Goal: Entertainment & Leisure: Consume media (video, audio)

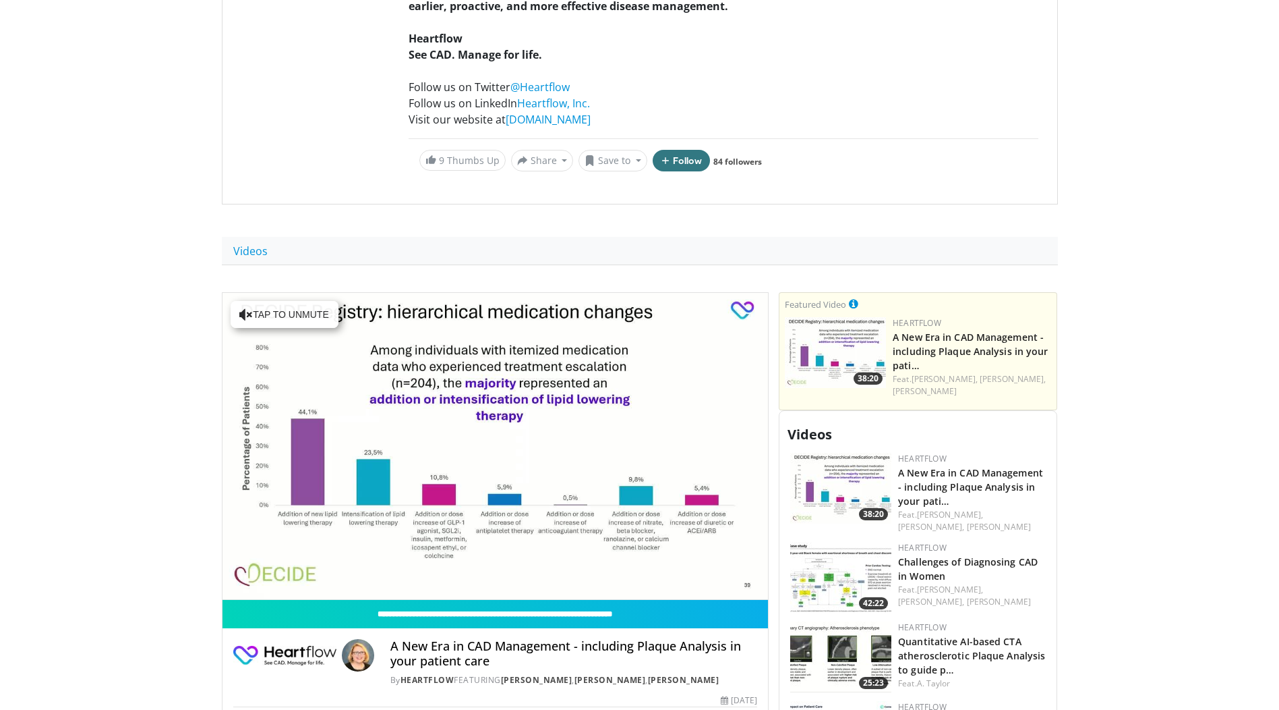
scroll to position [270, 0]
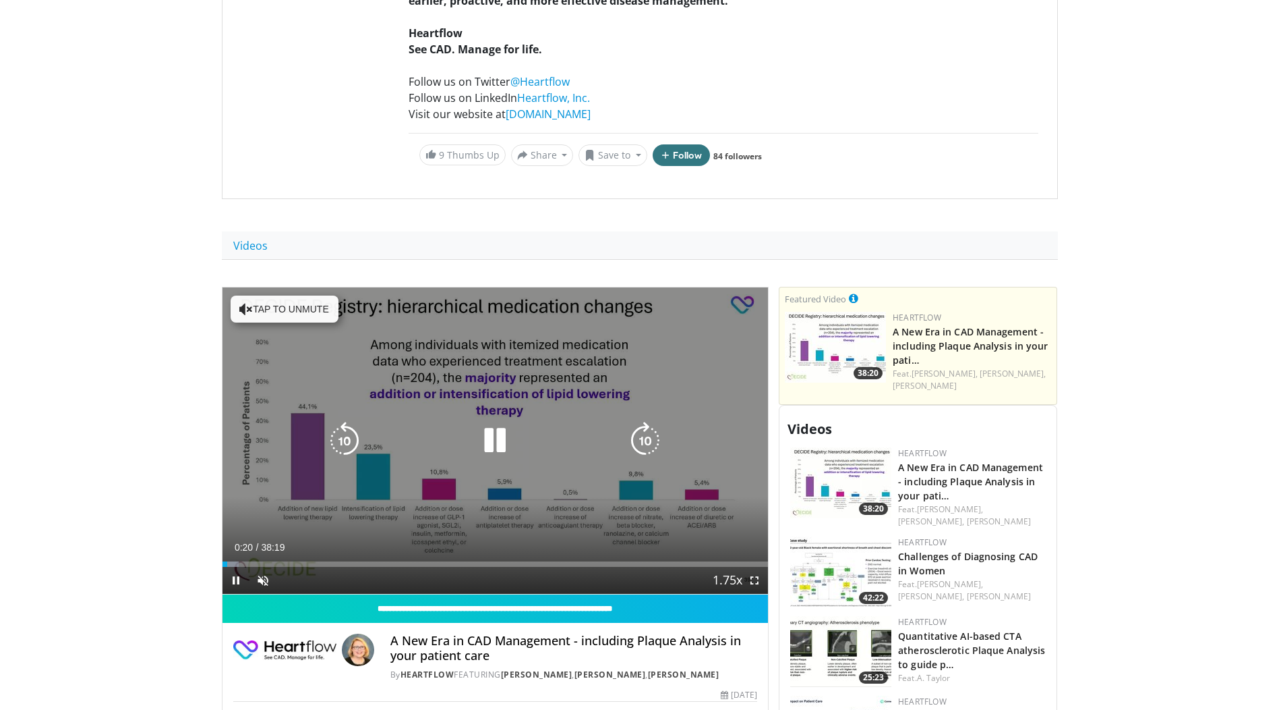
click at [290, 303] on button "Tap to unmute" at bounding box center [285, 308] width 108 height 27
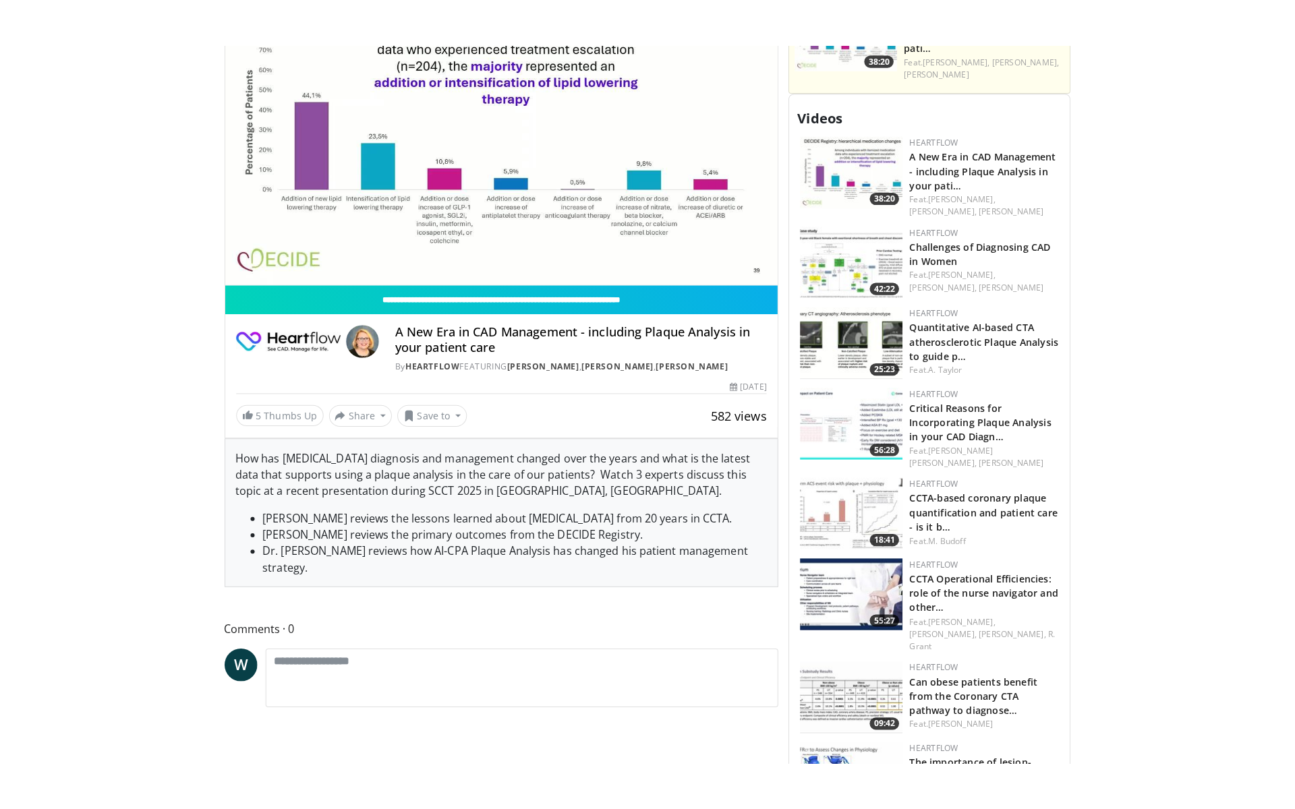
scroll to position [607, 0]
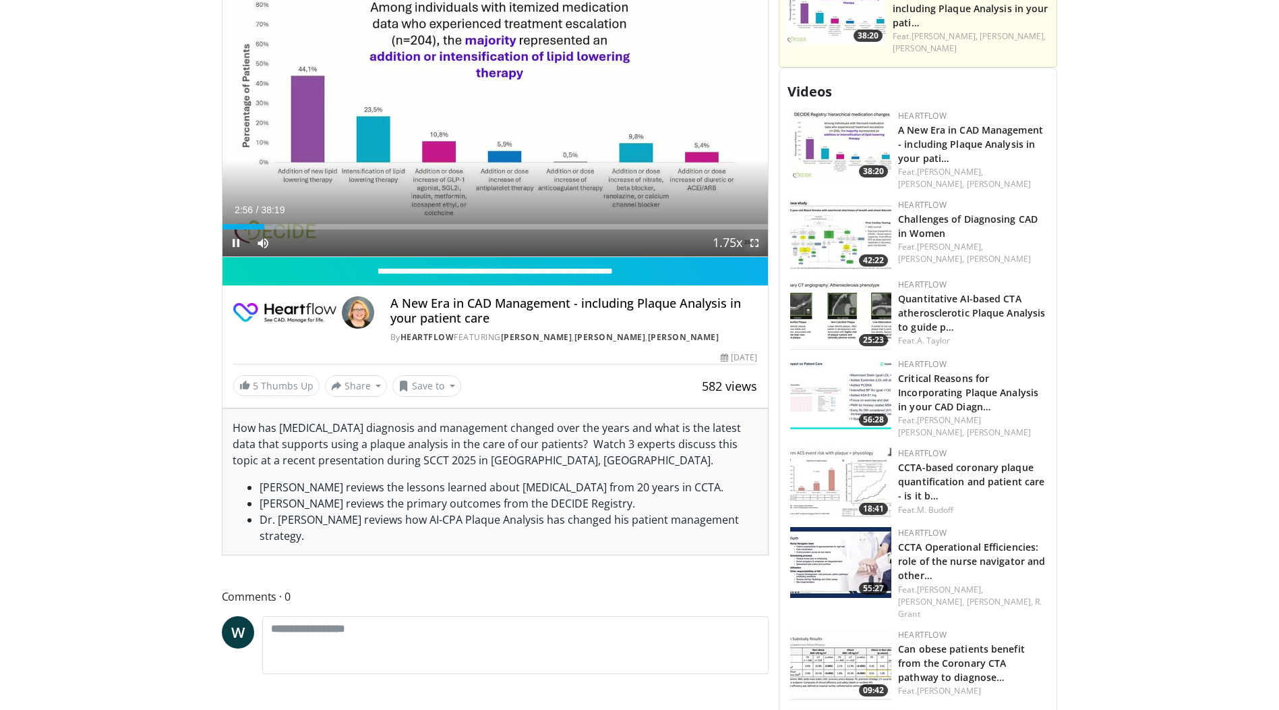
click at [751, 249] on span "Video Player" at bounding box center [754, 242] width 27 height 27
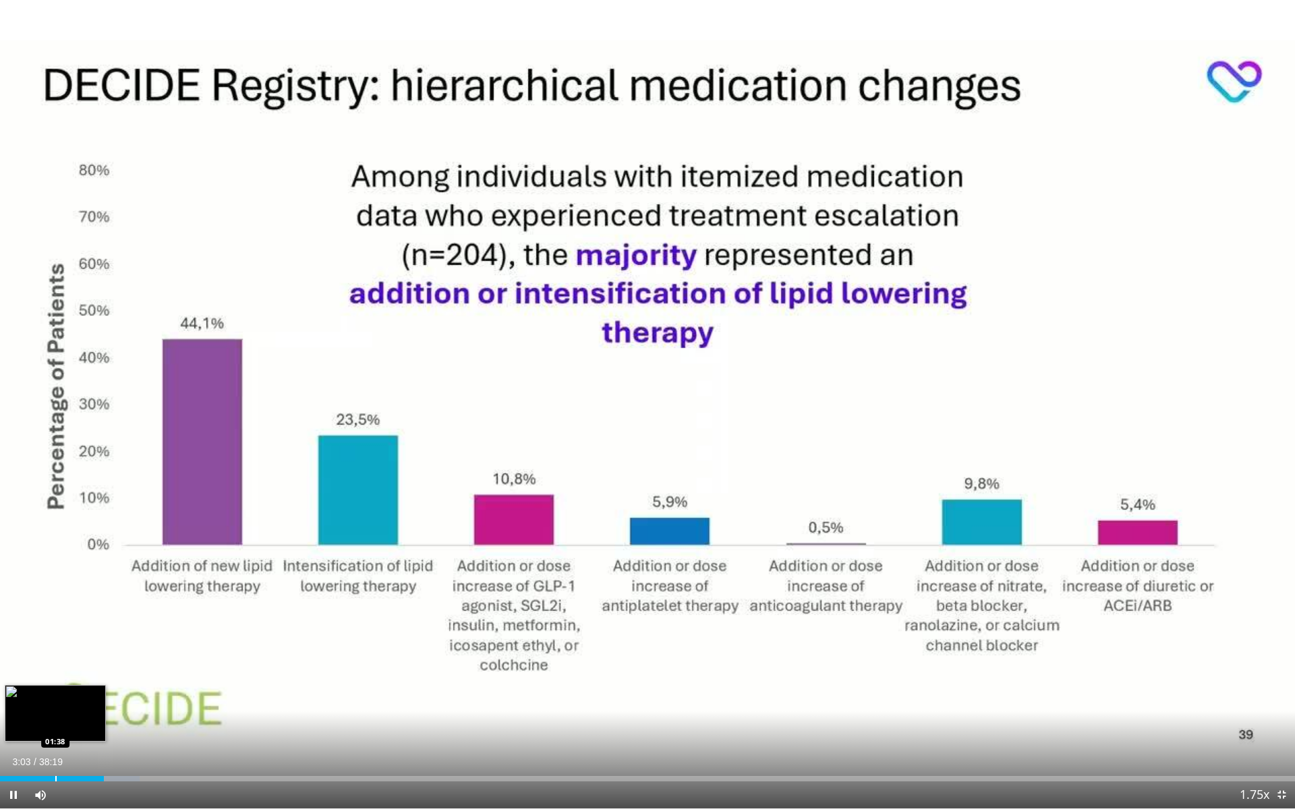
click at [55, 709] on div "Loaded : 10.78% 03:04 01:38" at bounding box center [647, 778] width 1295 height 5
click at [9, 709] on div "Loaded : 7.33% 01:41 00:15" at bounding box center [647, 775] width 1295 height 13
click at [19, 709] on div "Progress Bar" at bounding box center [18, 778] width 1 height 5
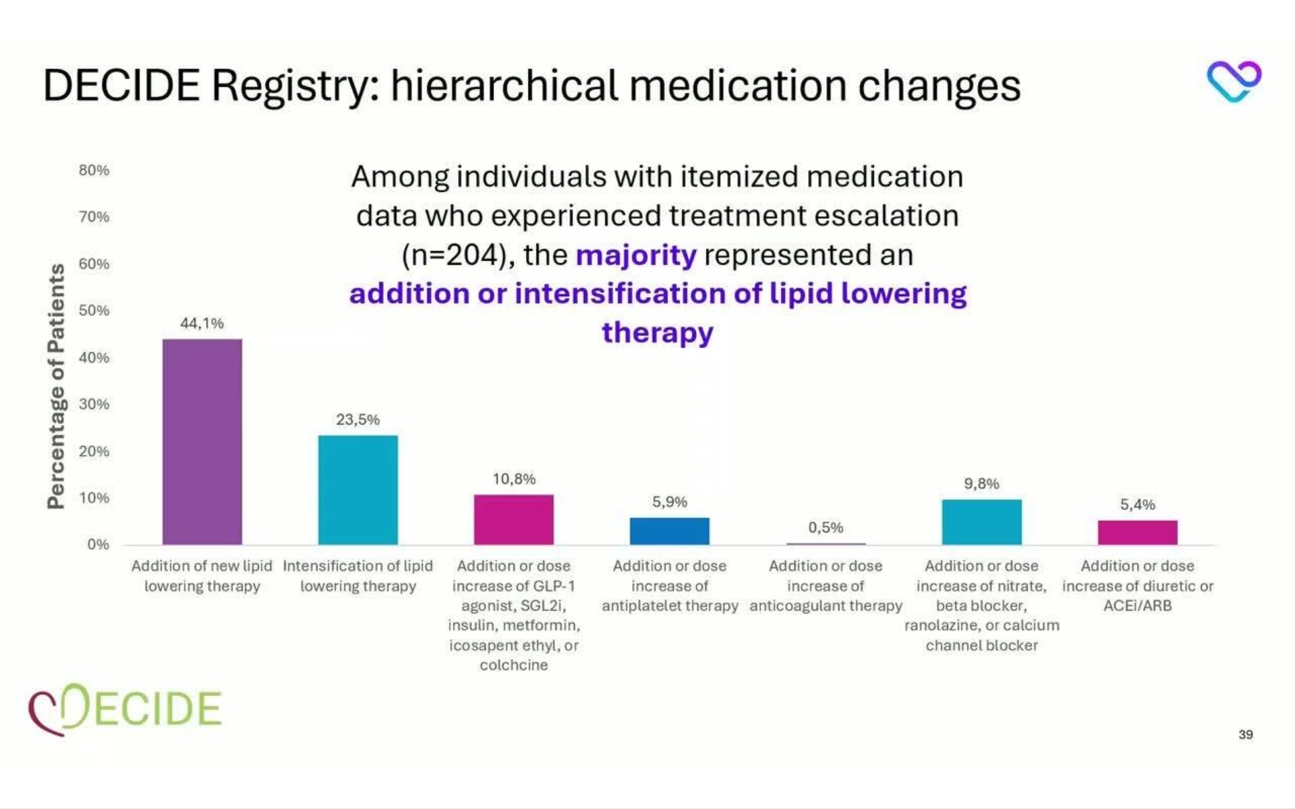
click at [1244, 709] on div "10 seconds Tap to unmute" at bounding box center [647, 404] width 1295 height 809
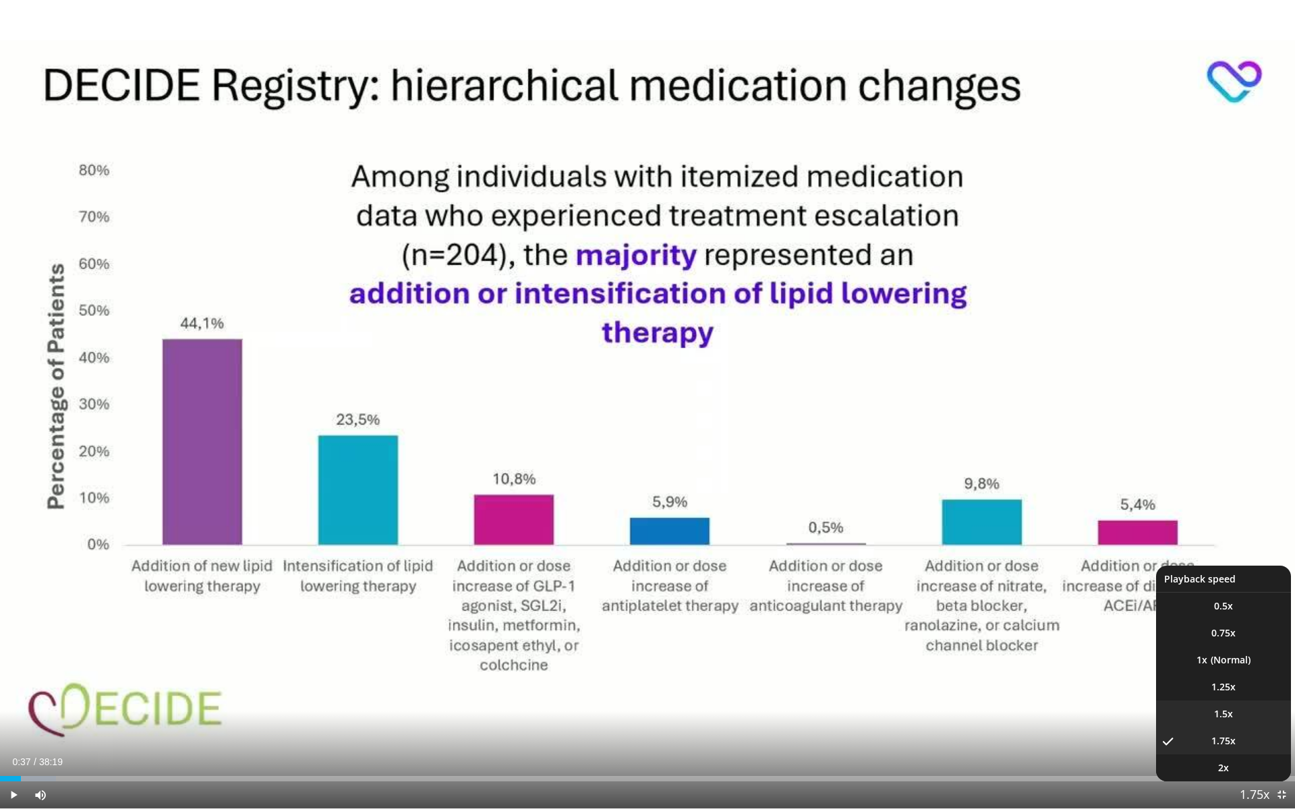
click at [1234, 709] on li "1.5x" at bounding box center [1223, 714] width 135 height 27
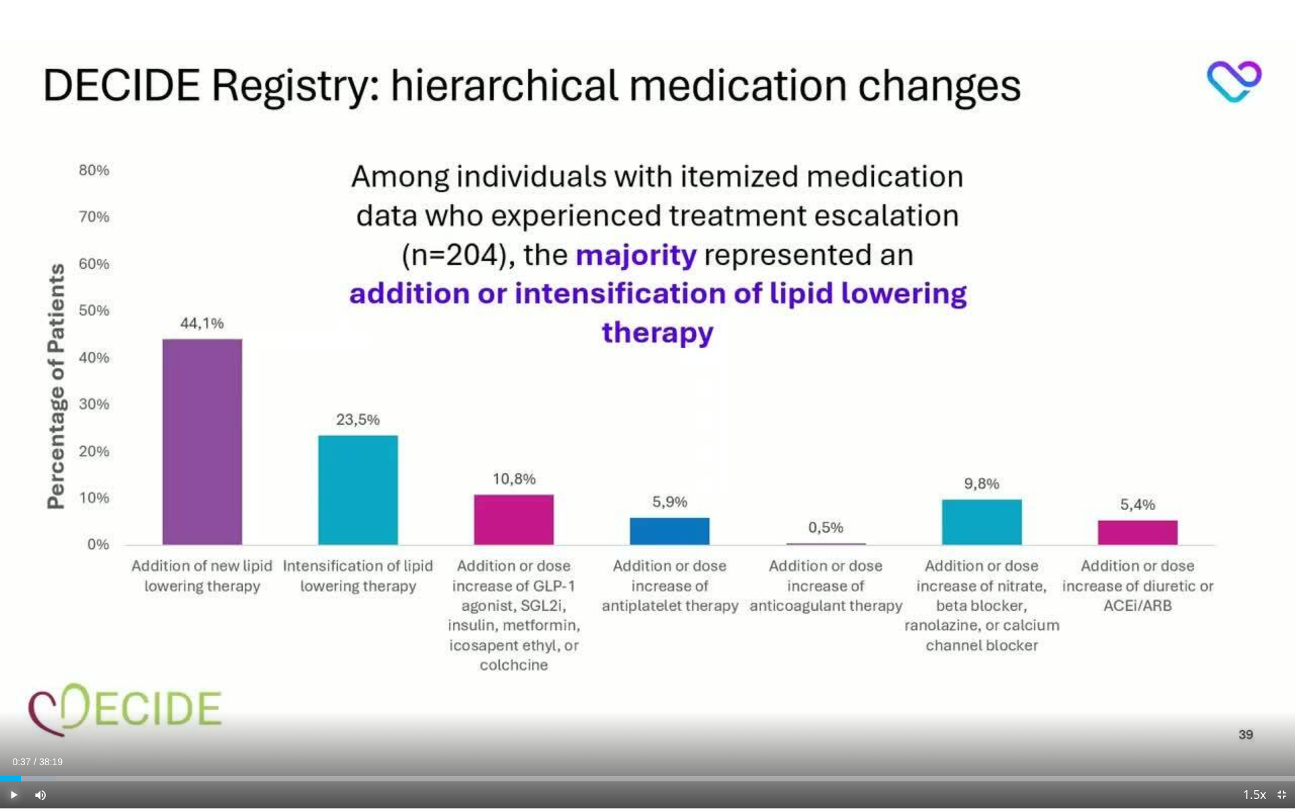
click at [7, 709] on span "Video Player" at bounding box center [13, 795] width 27 height 27
click at [10, 709] on span "Video Player" at bounding box center [13, 795] width 27 height 27
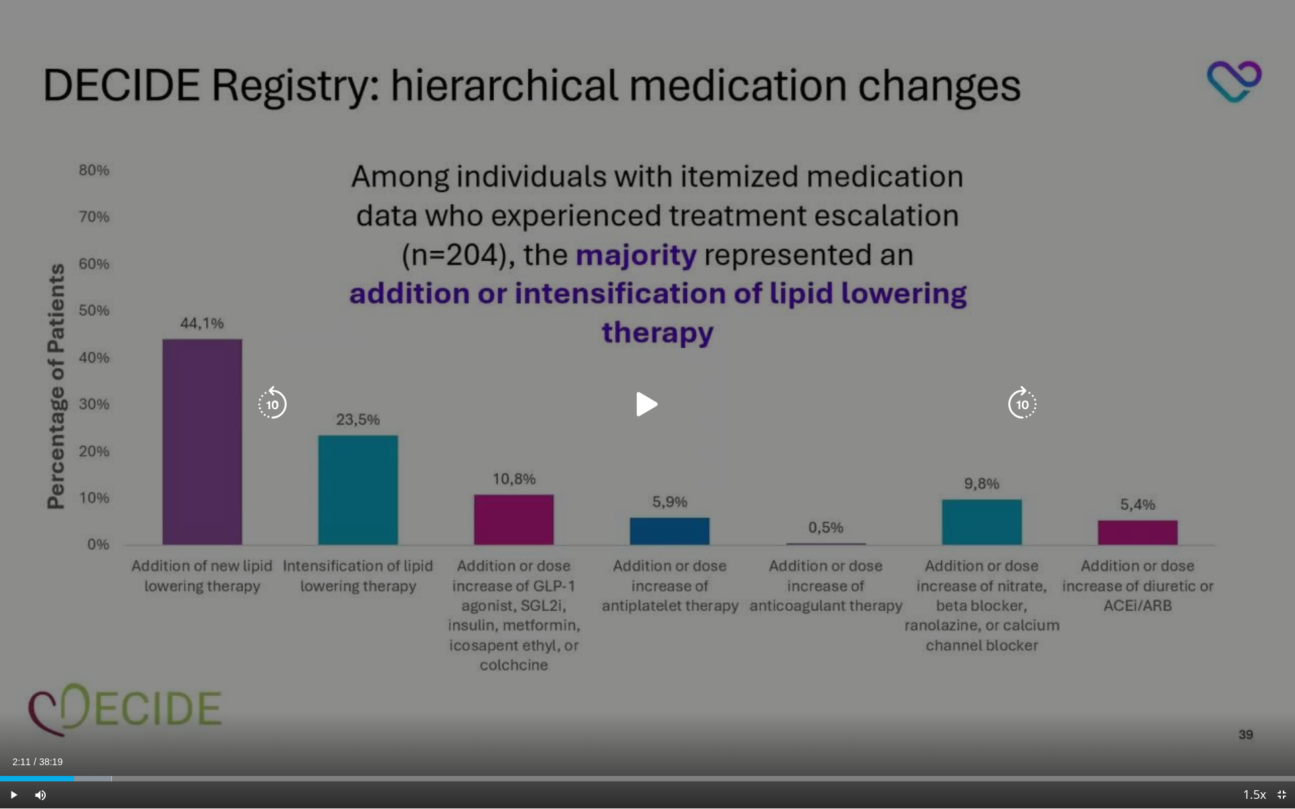
click at [643, 401] on icon "Video Player" at bounding box center [648, 405] width 38 height 38
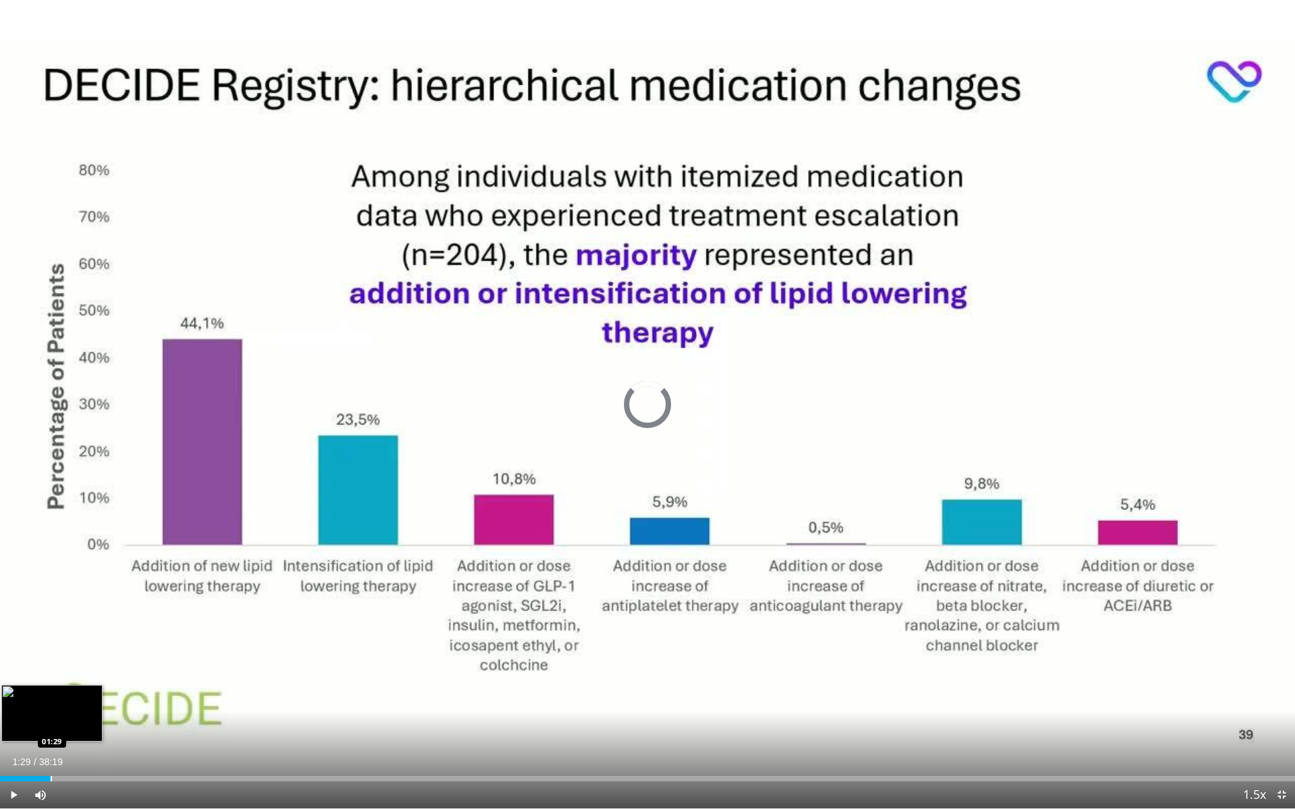
click at [51, 709] on div "Progress Bar" at bounding box center [51, 778] width 1 height 5
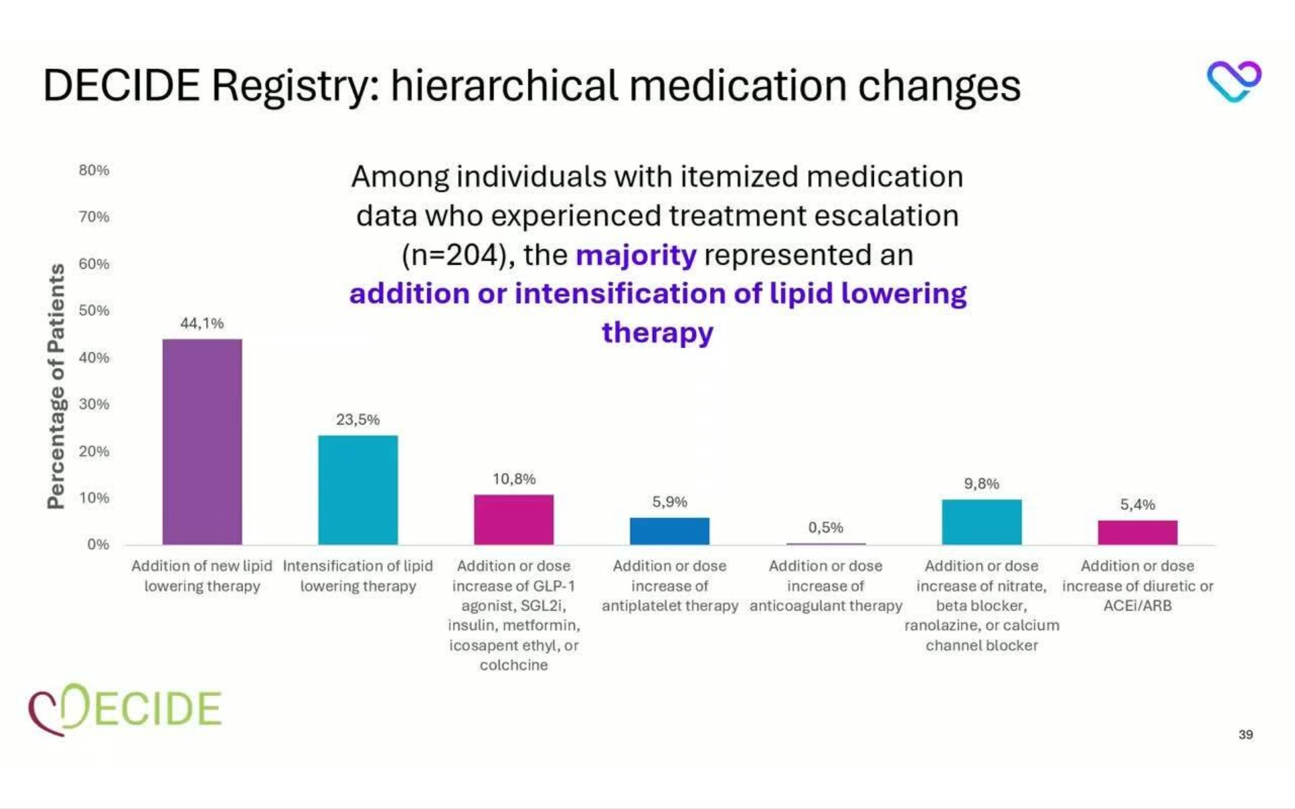
click at [42, 709] on div "10 seconds Tap to unmute" at bounding box center [647, 404] width 1295 height 809
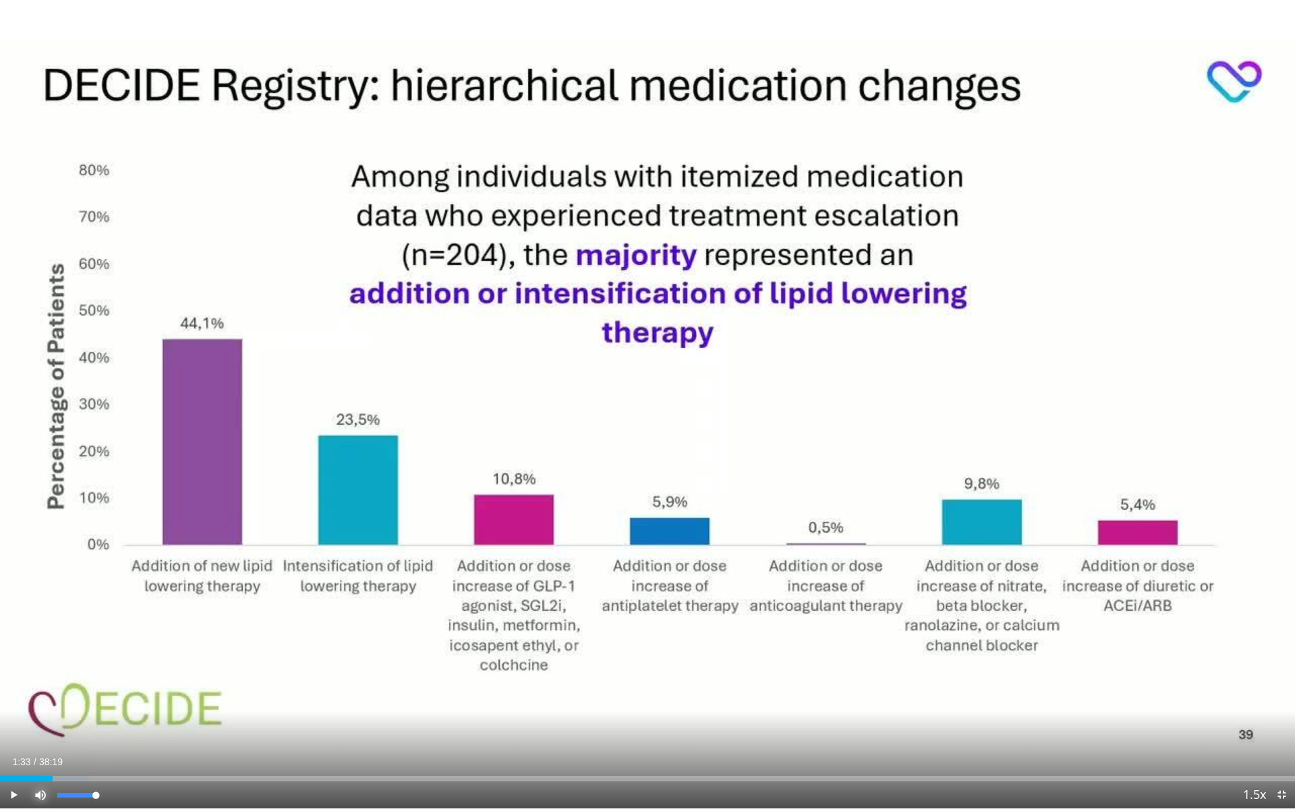
click at [34, 709] on span "Video Player" at bounding box center [40, 795] width 27 height 27
click at [40, 709] on div "Progress Bar" at bounding box center [40, 778] width 1 height 5
click at [11, 709] on span "Video Player" at bounding box center [13, 795] width 27 height 27
click at [45, 709] on span "Video Player" at bounding box center [40, 795] width 27 height 27
drag, startPoint x: 18, startPoint y: 793, endPoint x: 11, endPoint y: 781, distance: 13.9
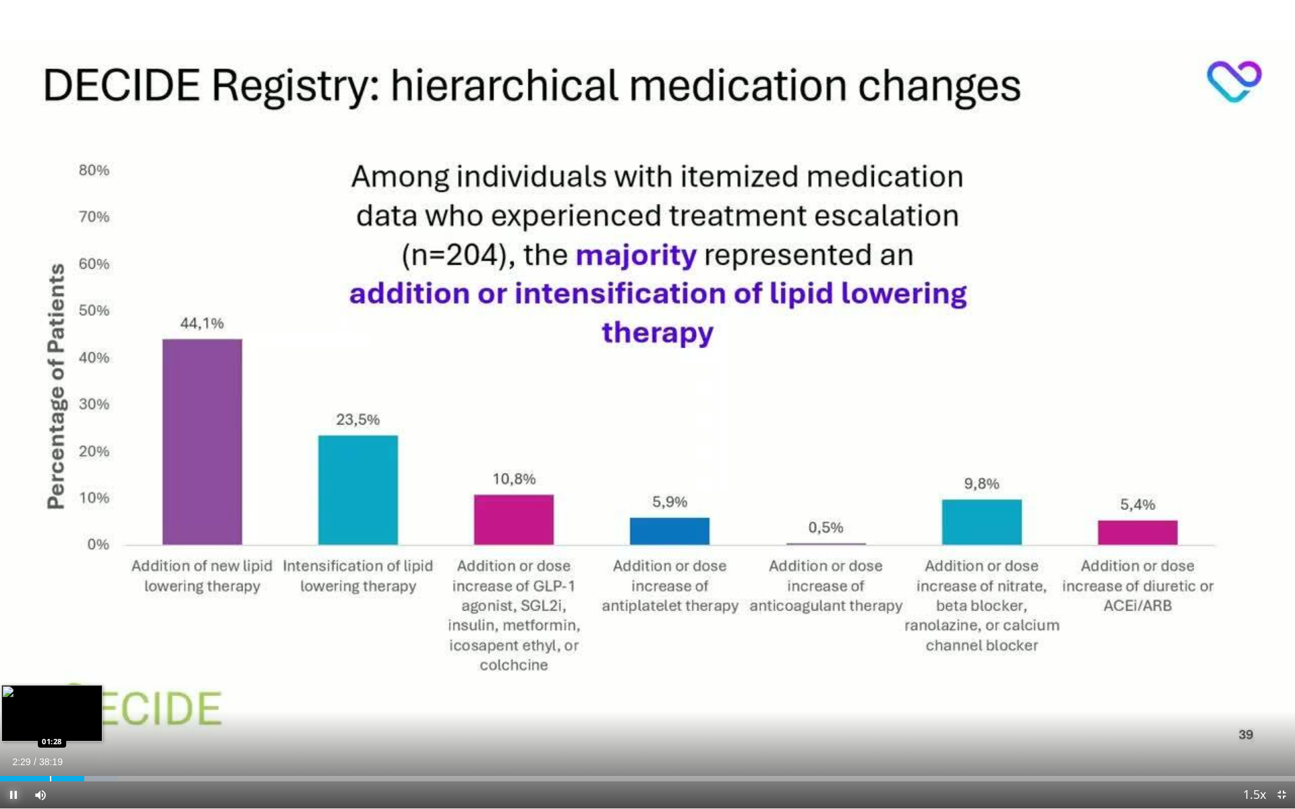
click at [18, 709] on span "Video Player" at bounding box center [13, 795] width 27 height 27
click at [13, 709] on span "Video Player" at bounding box center [13, 795] width 27 height 27
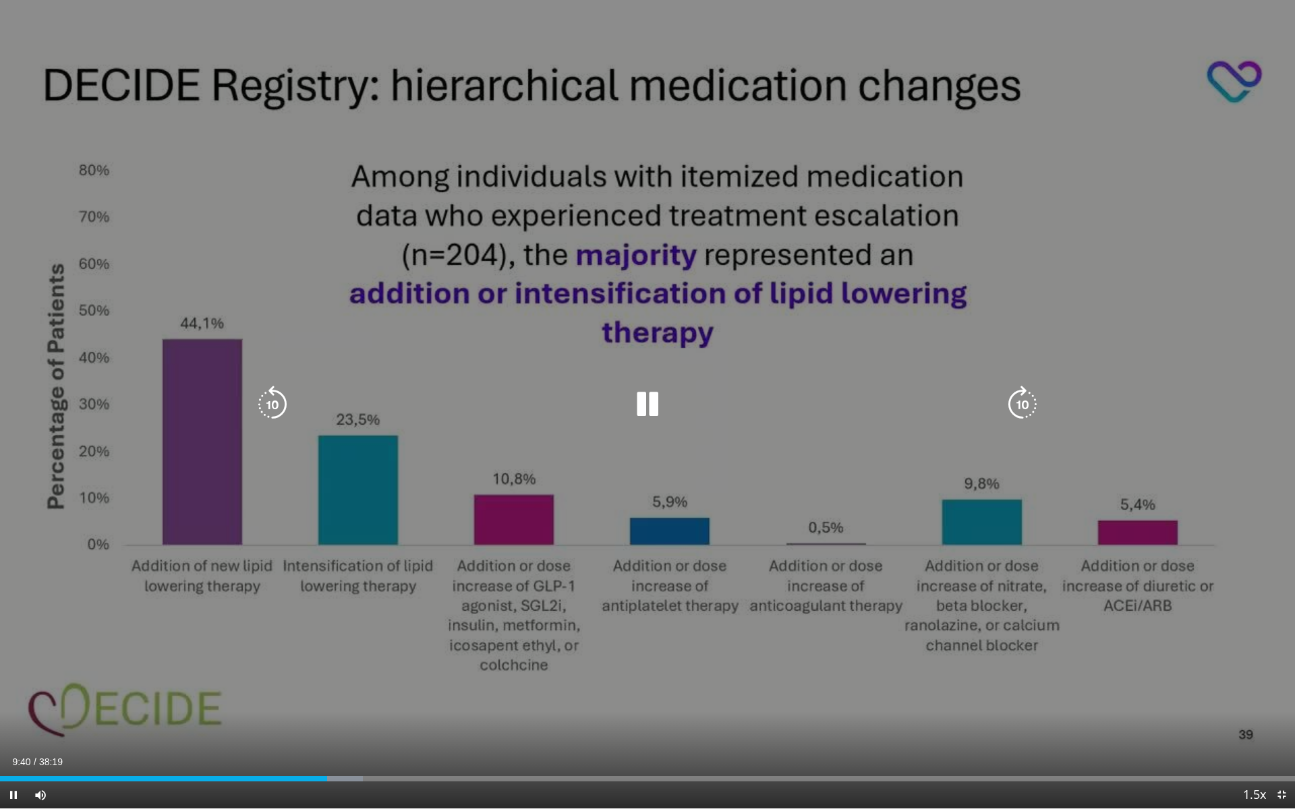
click at [647, 405] on icon "Video Player" at bounding box center [648, 405] width 38 height 38
click at [623, 397] on div "Video Player" at bounding box center [647, 404] width 777 height 27
click at [639, 405] on icon "Video Player" at bounding box center [648, 405] width 38 height 38
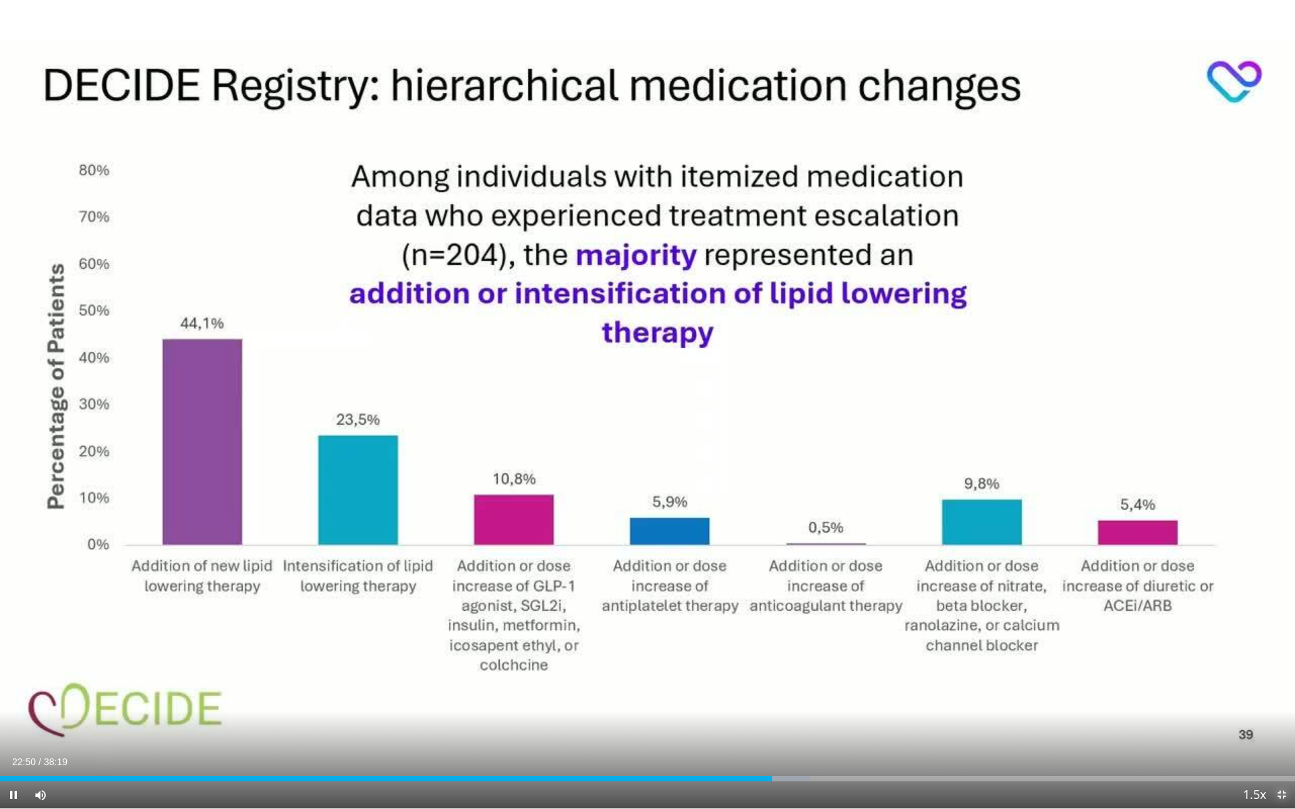
click at [1281, 709] on span "Video Player" at bounding box center [1281, 795] width 27 height 27
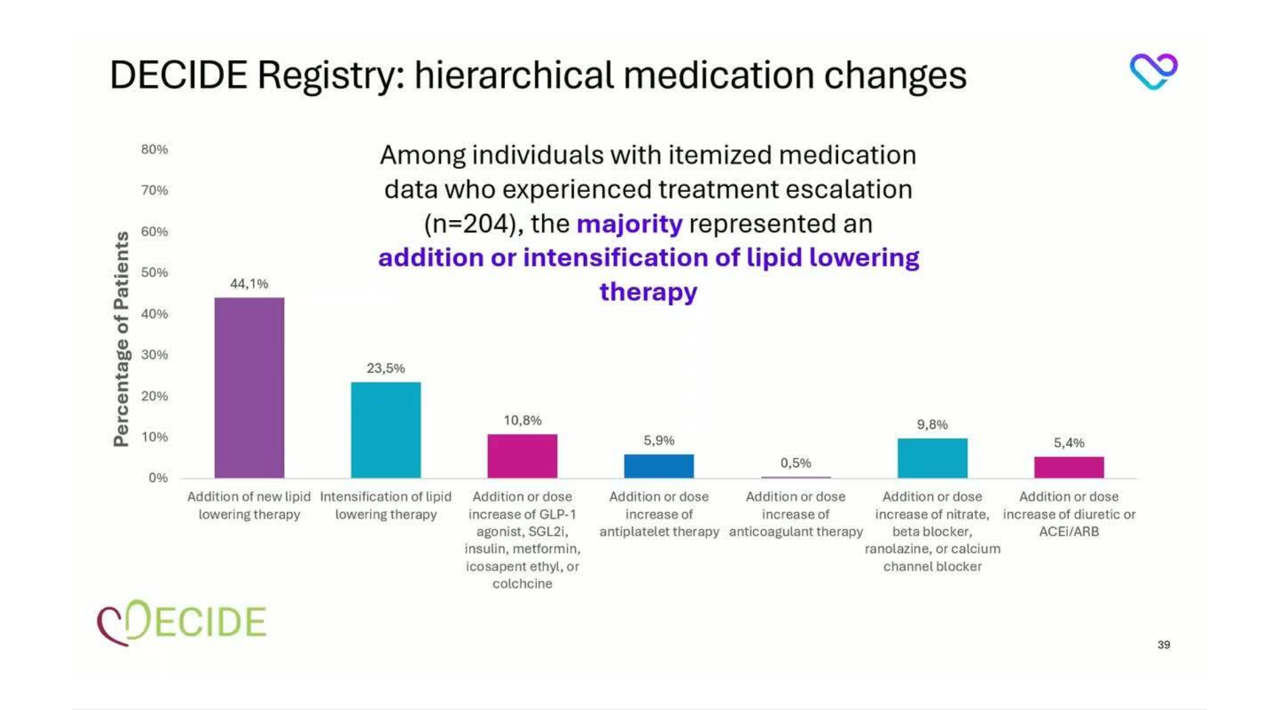
scroll to position [914, 0]
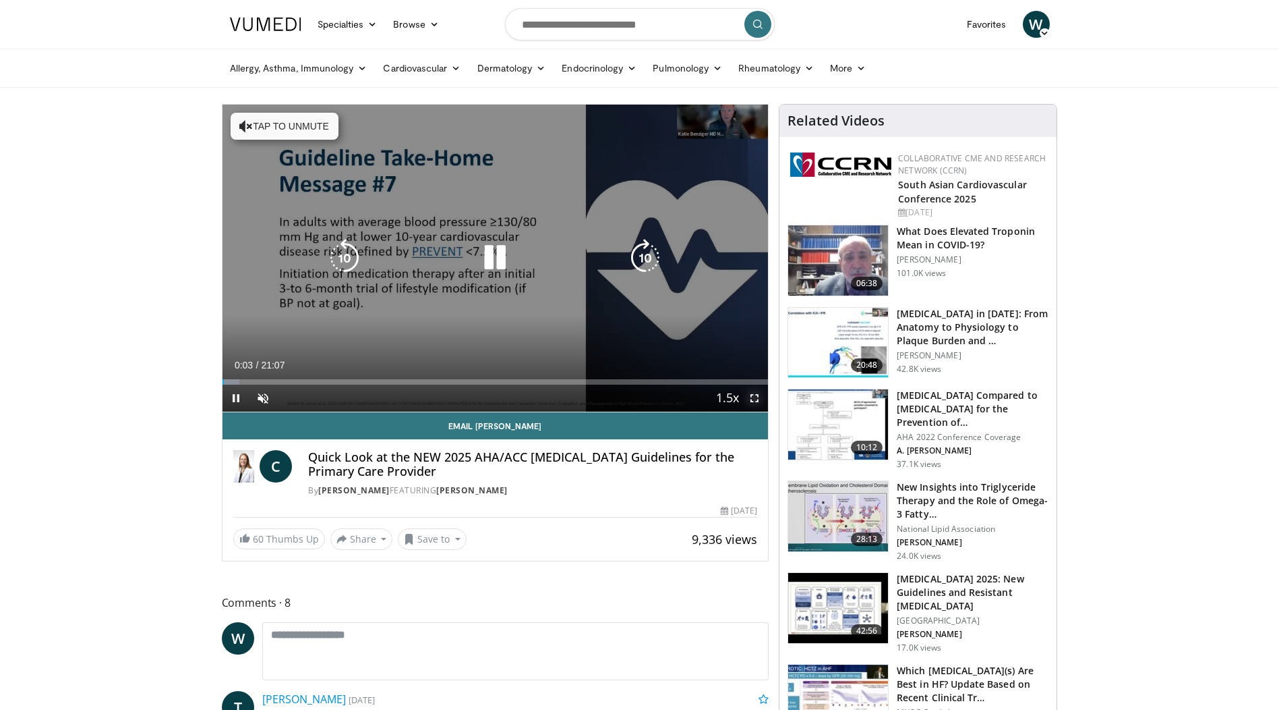
drag, startPoint x: 750, startPoint y: 399, endPoint x: 754, endPoint y: 469, distance: 70.3
click at [751, 399] on span "Video Player" at bounding box center [754, 397] width 27 height 27
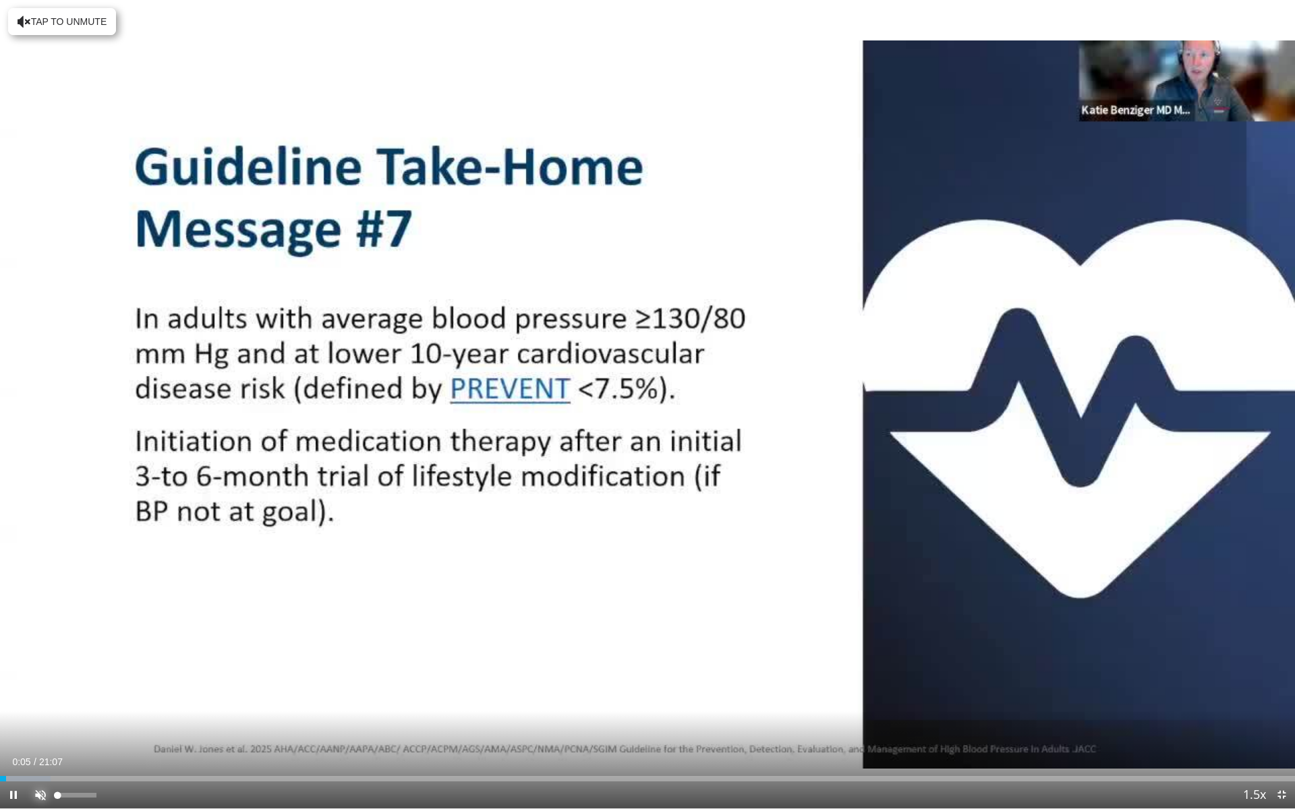
click at [43, 709] on span "Video Player" at bounding box center [40, 795] width 27 height 27
click at [1279, 709] on span "Video Player" at bounding box center [1281, 795] width 27 height 27
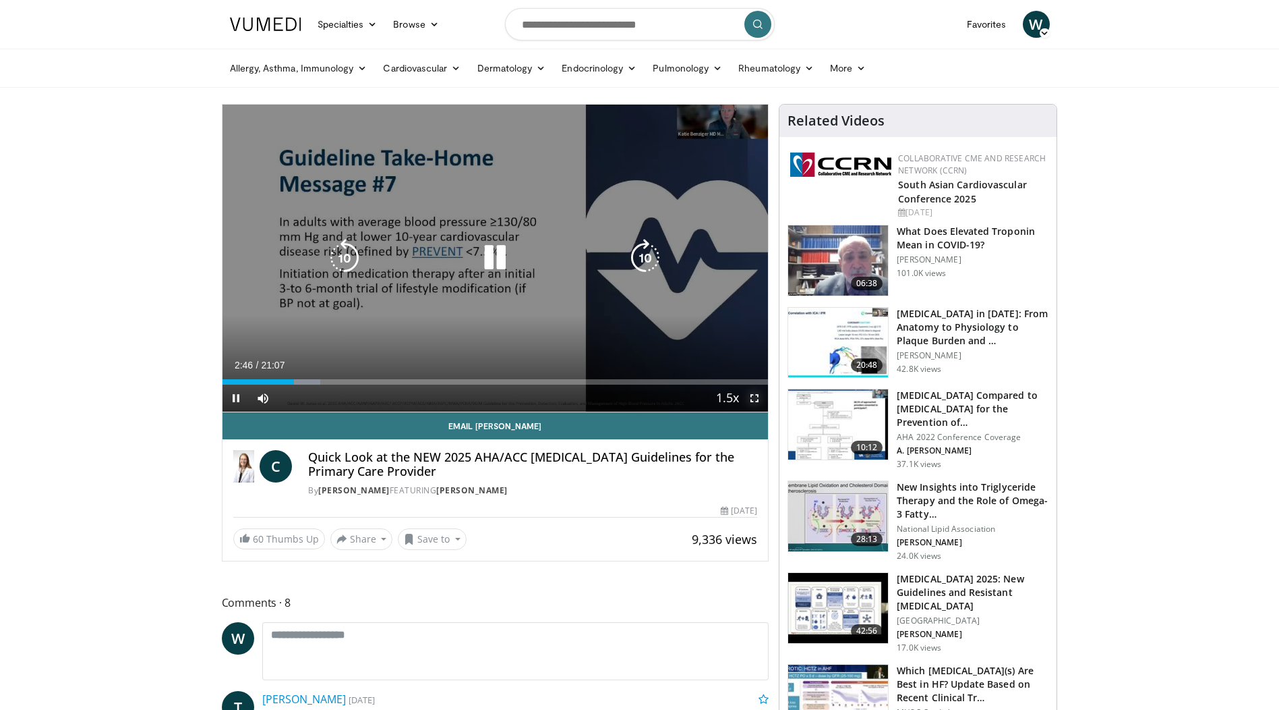
drag, startPoint x: 757, startPoint y: 397, endPoint x: 631, endPoint y: 453, distance: 137.1
click at [757, 397] on span "Video Player" at bounding box center [754, 397] width 27 height 27
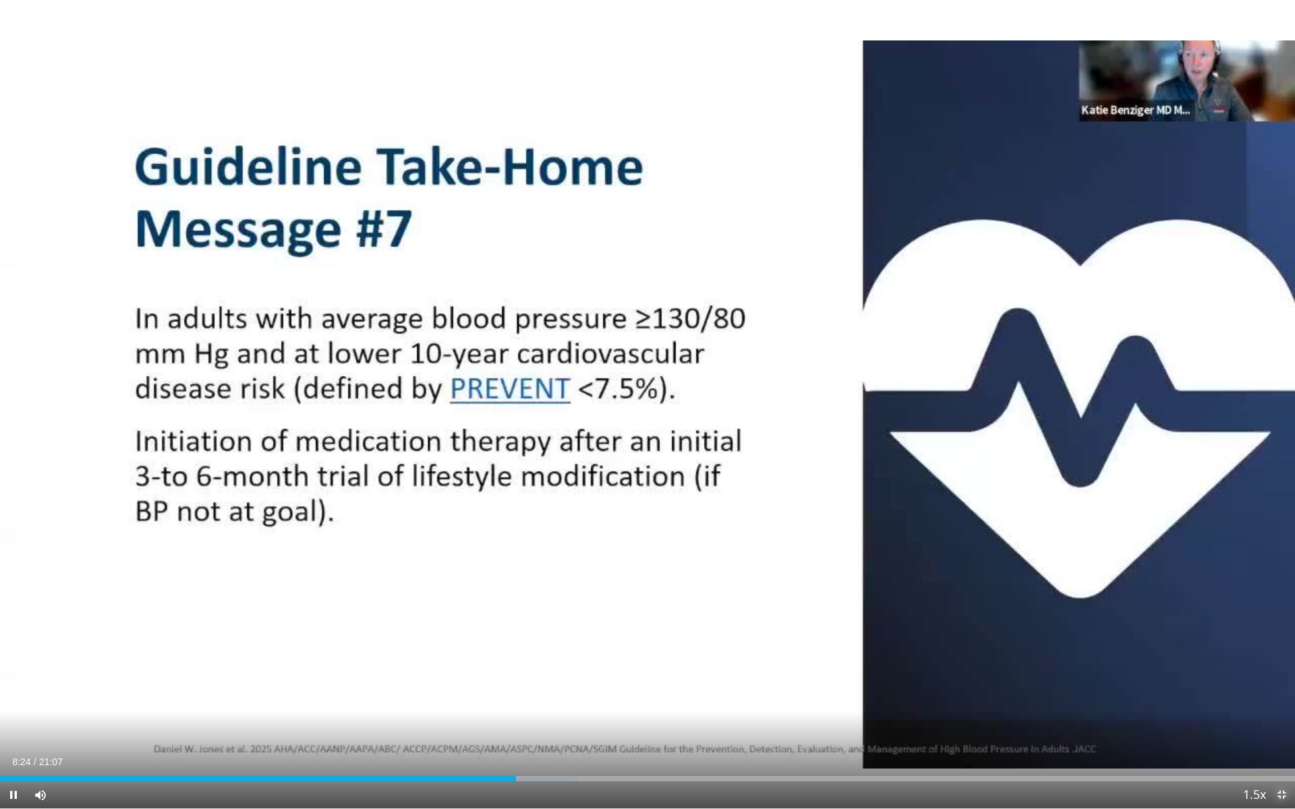
click at [1279, 709] on span "Video Player" at bounding box center [1281, 795] width 27 height 27
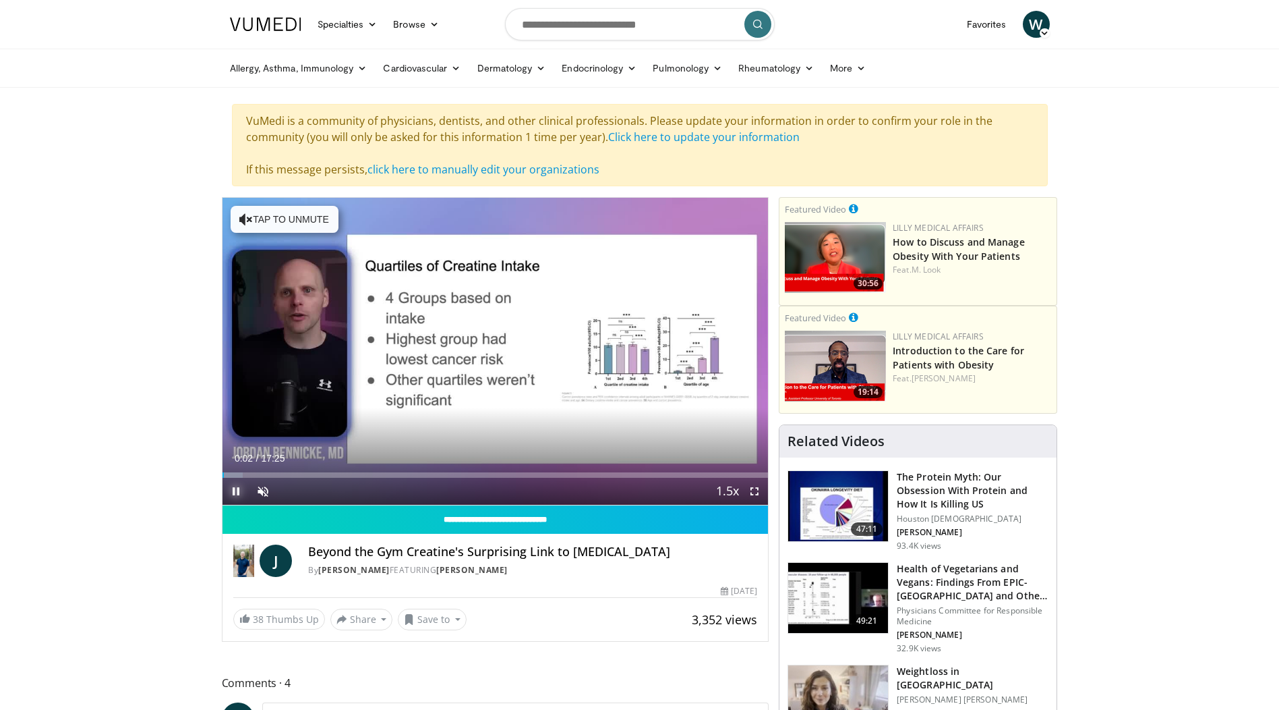
click at [234, 484] on span "Video Player" at bounding box center [236, 490] width 27 height 27
